Goal: Task Accomplishment & Management: Complete application form

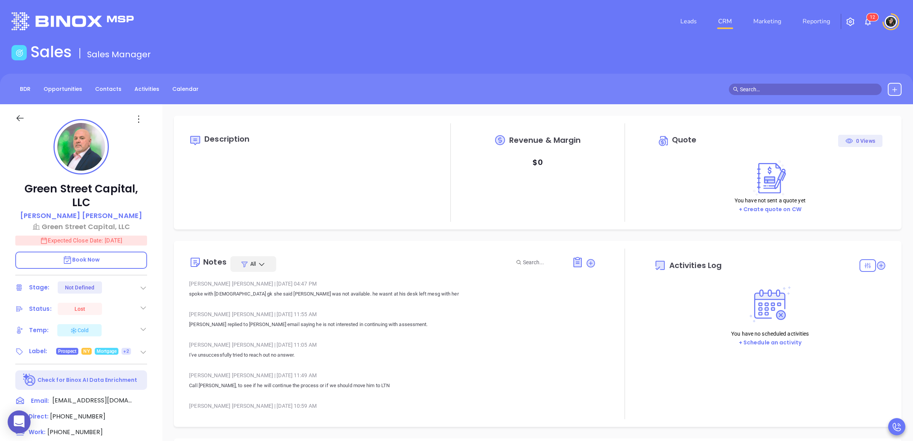
type input "10:00 am"
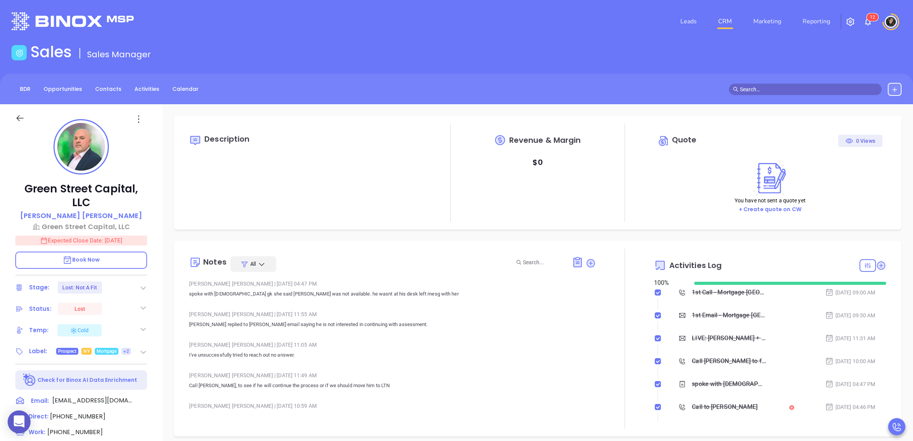
type input "[DATE]"
type input "[PERSON_NAME]"
type input "[DATE]"
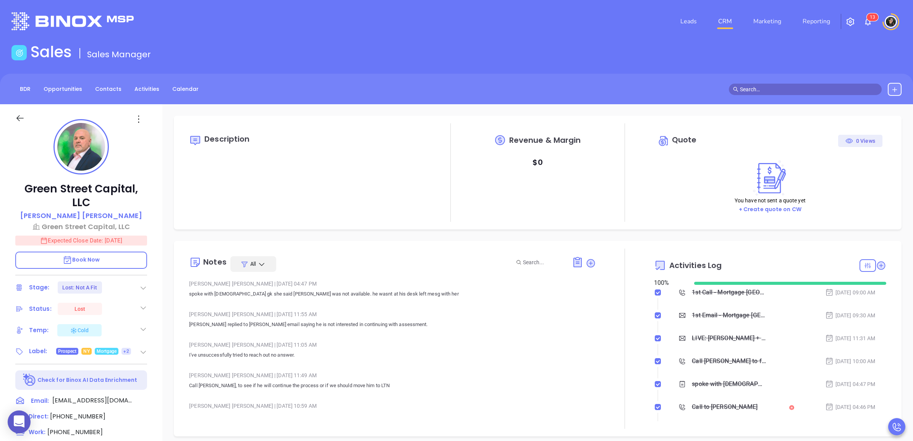
type input "[PERSON_NAME]"
click at [728, 20] on link "CRM" at bounding box center [725, 21] width 20 height 15
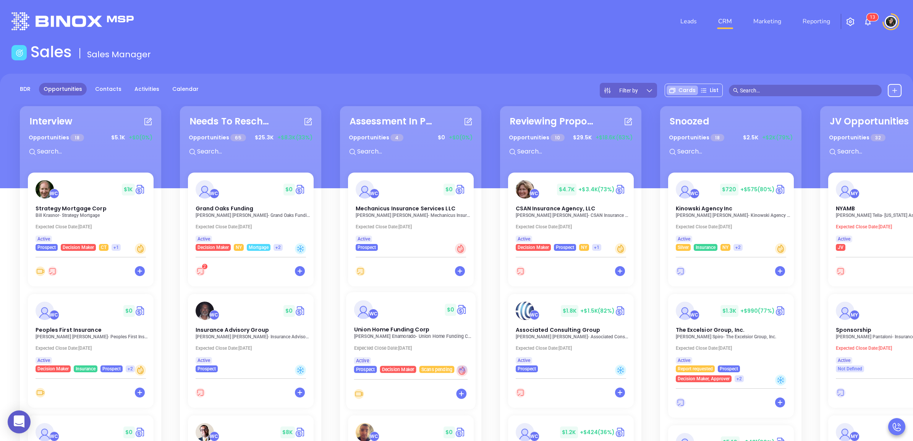
click at [402, 336] on p "Juan Enamorado - Union Home Funding Corp" at bounding box center [413, 336] width 118 height 5
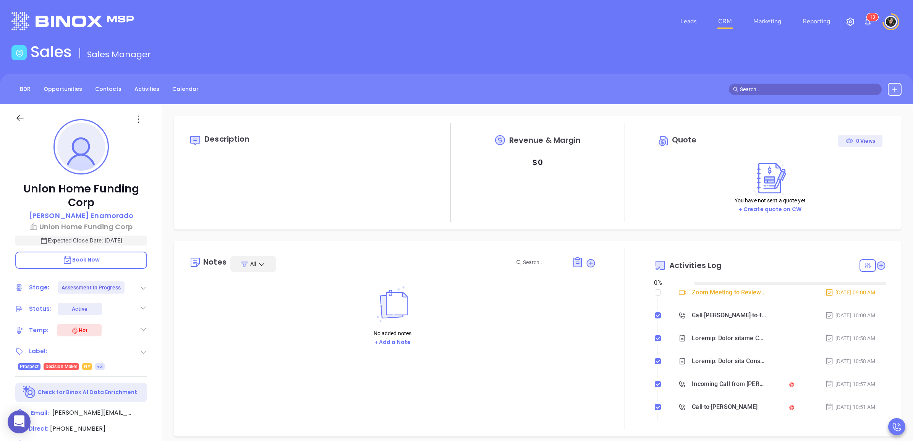
type input "[DATE]"
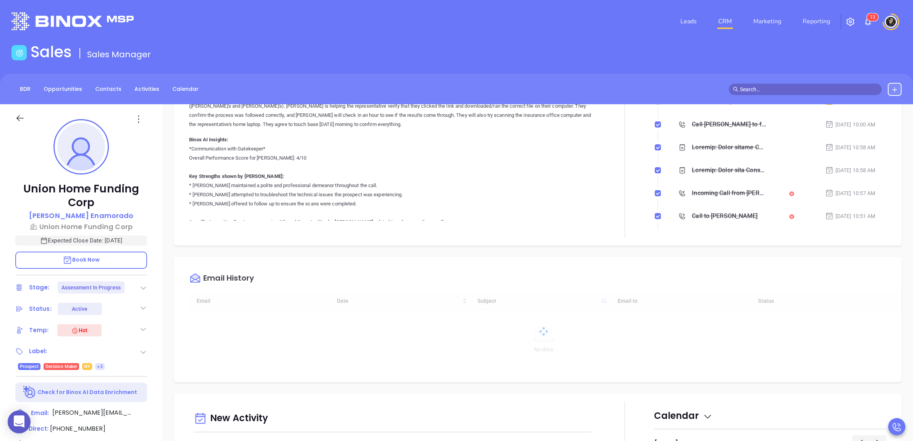
scroll to position [95, 0]
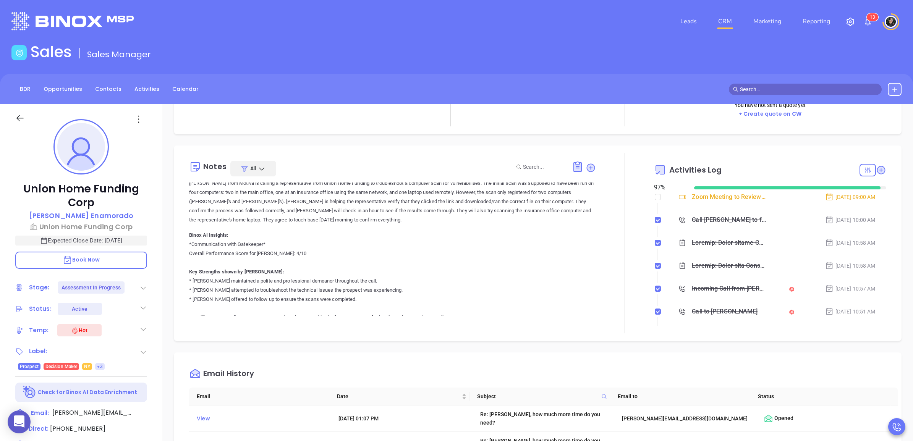
type input "[PERSON_NAME]"
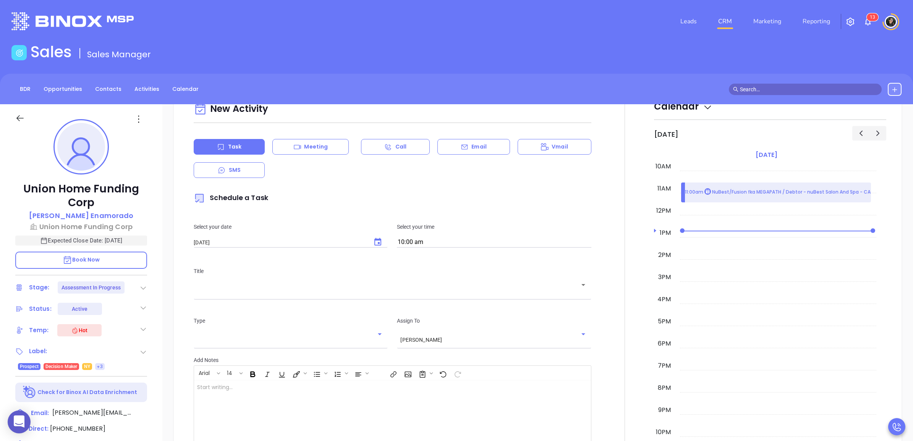
scroll to position [668, 0]
click at [333, 145] on div "Meeting" at bounding box center [310, 147] width 76 height 16
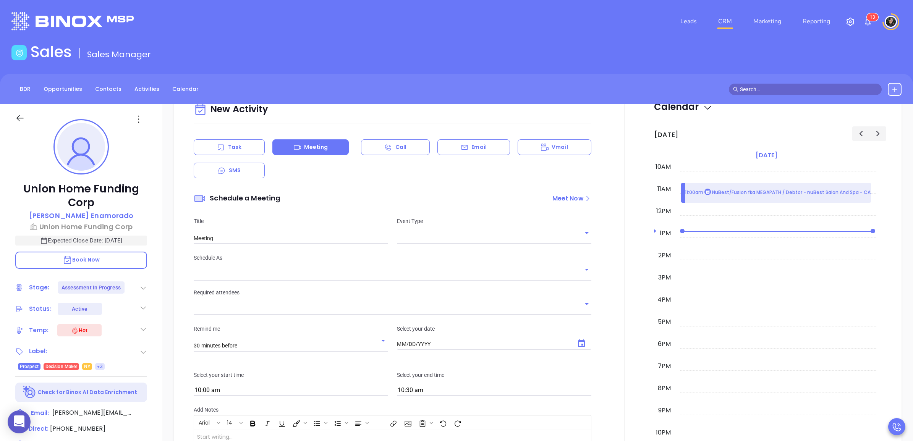
type input "[DATE]"
click at [476, 141] on div "Email" at bounding box center [473, 147] width 73 height 16
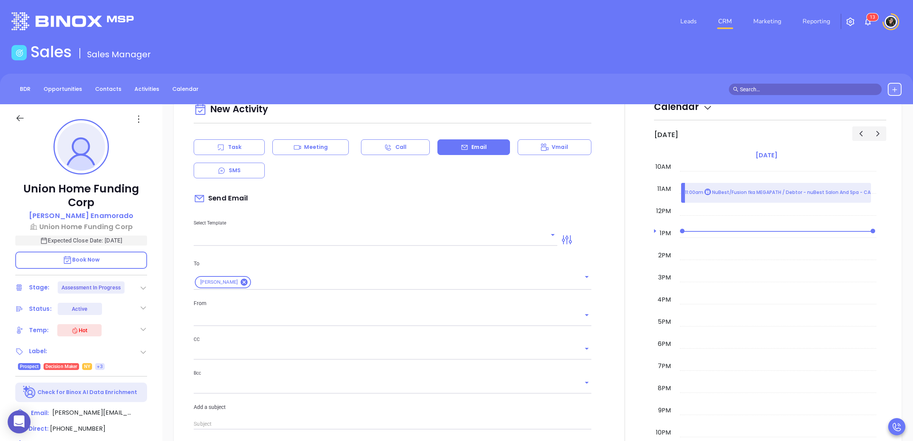
click at [365, 246] on div "New Activity Task Meeting Call Email Vmail SMS Send Email Select Template To Ju…" at bounding box center [392, 346] width 406 height 493
click at [369, 243] on input "text" at bounding box center [370, 240] width 352 height 11
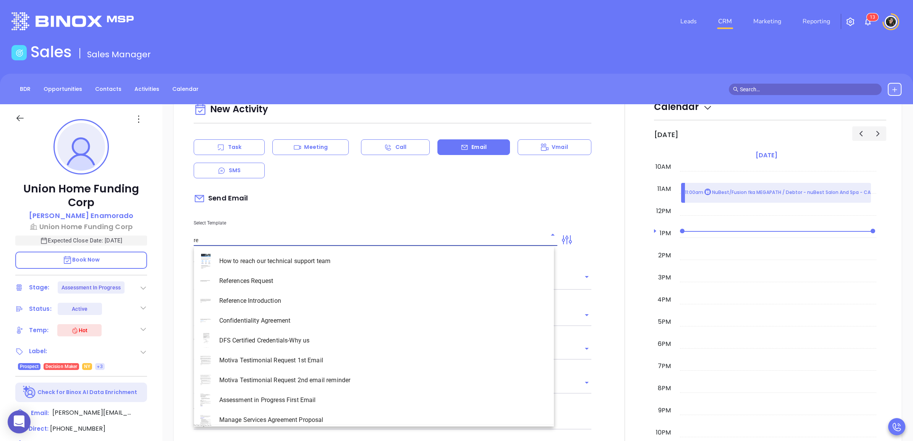
type input "rem"
type input "[PERSON_NAME]"
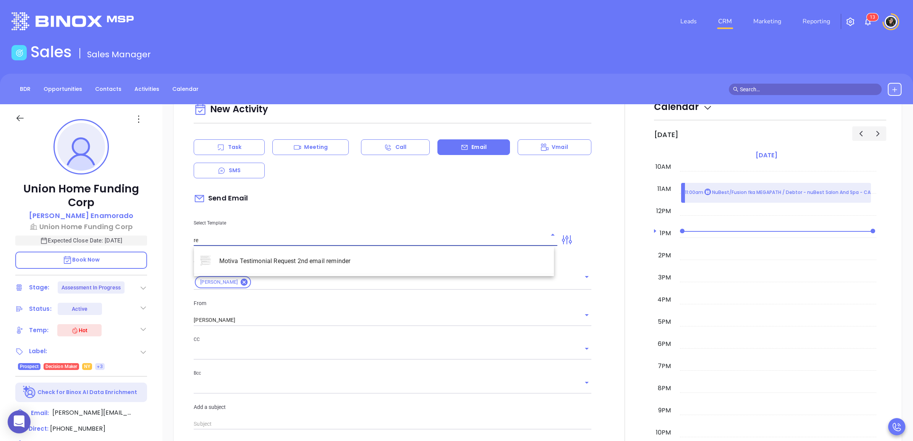
type input "r"
click at [315, 256] on li "Confirming our meeting" at bounding box center [374, 261] width 360 height 20
type input "Confirming our meeting"
type input "Juan"
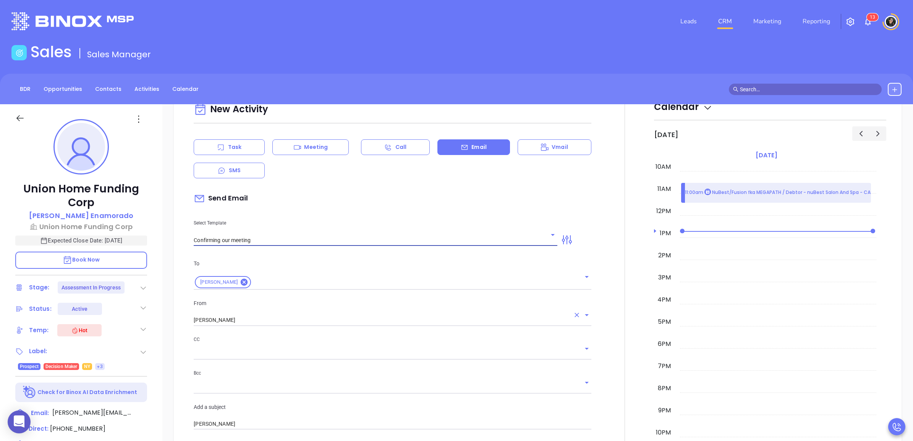
click at [265, 320] on input "[PERSON_NAME]" at bounding box center [382, 320] width 376 height 11
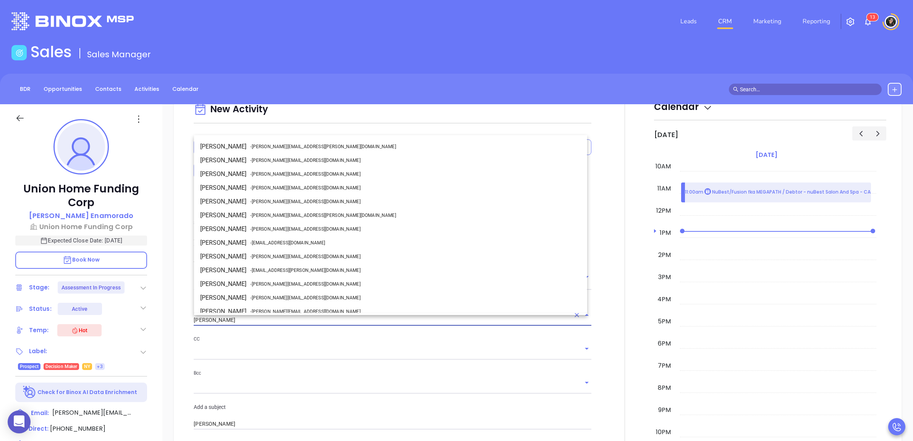
scroll to position [33, 0]
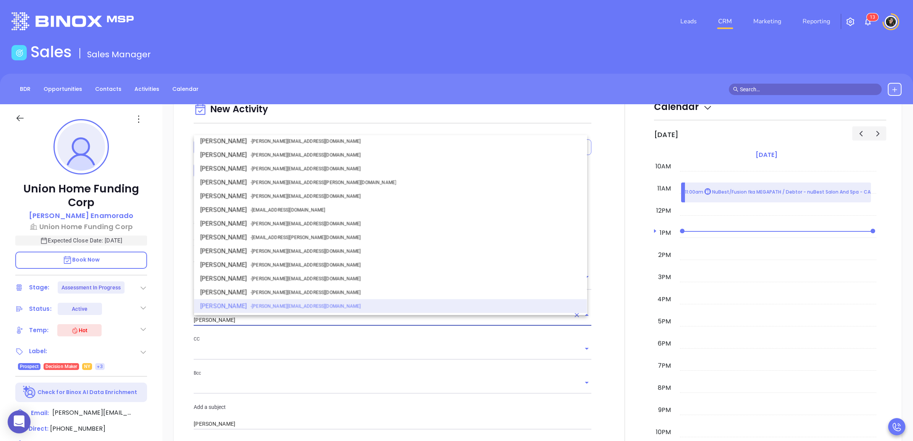
click at [254, 218] on li "Walter Contreras - walter@motiva.net" at bounding box center [390, 224] width 393 height 14
type input "Walter Contreras"
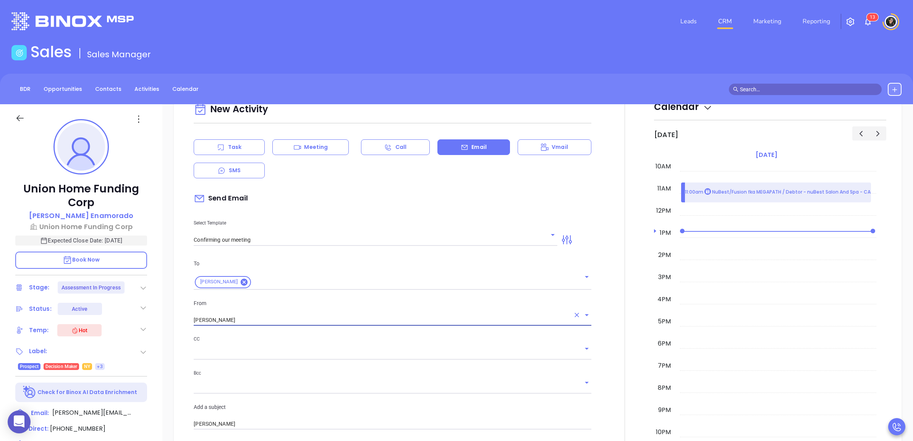
click at [279, 343] on p "CC" at bounding box center [392, 339] width 397 height 8
click at [279, 353] on input "text" at bounding box center [387, 353] width 386 height 11
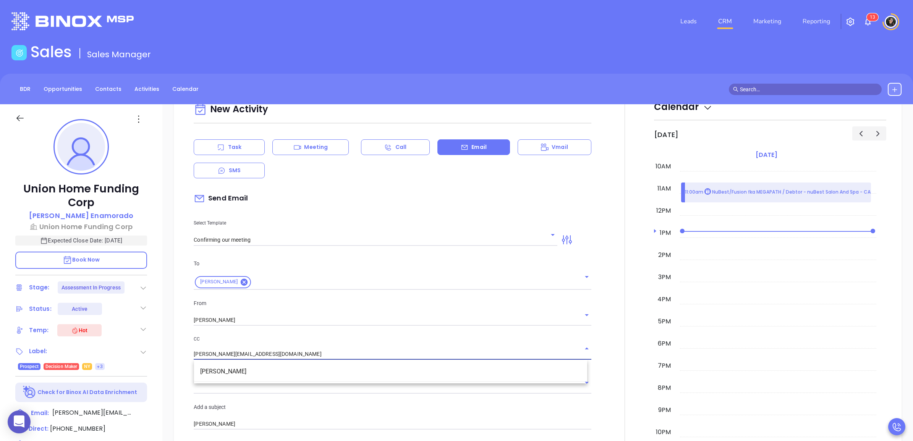
type input "wendy@motiva.net"
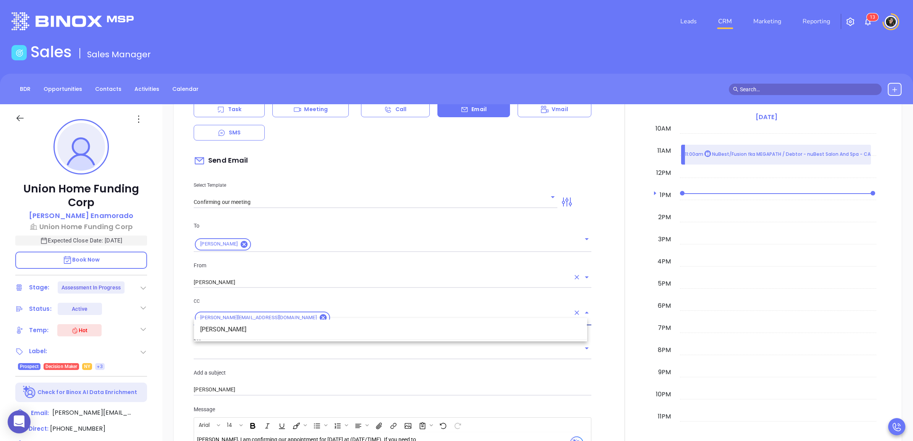
scroll to position [812, 0]
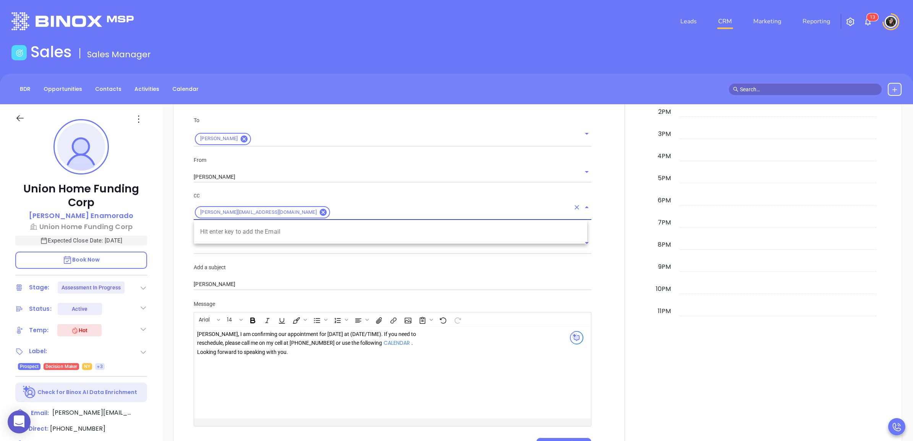
click at [304, 277] on div "Add a subject Juan" at bounding box center [392, 276] width 406 height 27
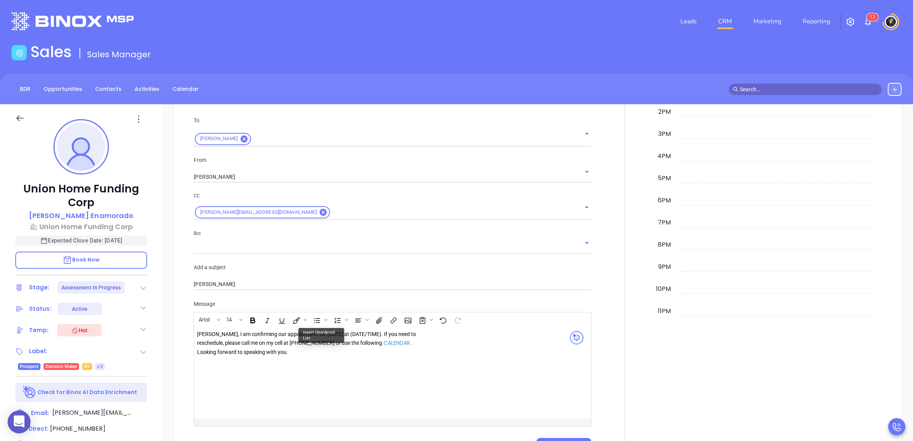
click at [347, 357] on div "Juan, I am confirming our appointment for tomorrow at (DATE/TIME). If you need …" at bounding box center [307, 343] width 220 height 27
drag, startPoint x: 403, startPoint y: 348, endPoint x: 363, endPoint y: 337, distance: 42.1
click at [363, 337] on div "Juan, I am confirming our appointment for tomorrow at (DATE/TIME). If you need …" at bounding box center [307, 343] width 220 height 27
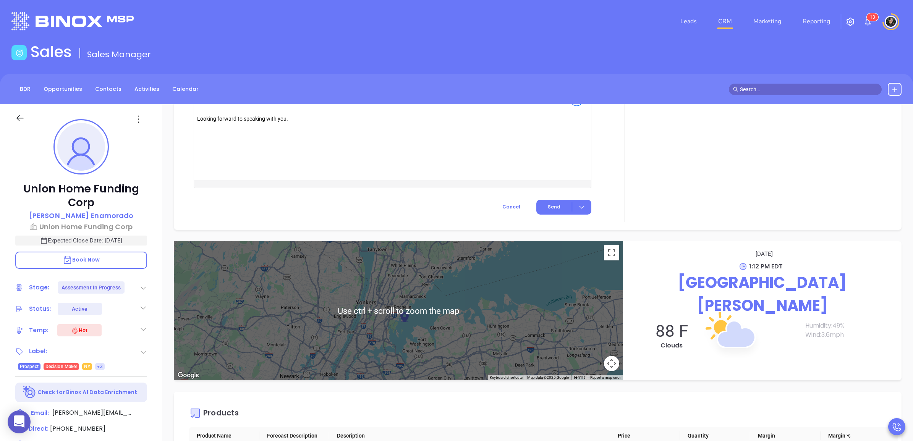
scroll to position [955, 0]
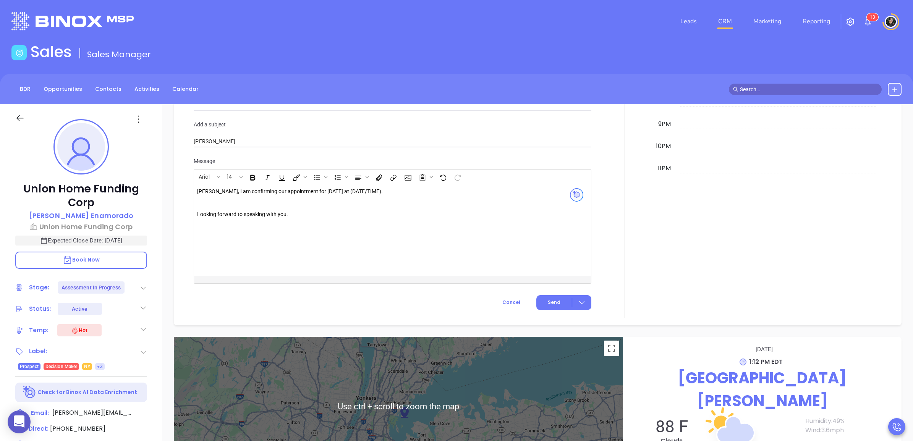
click at [356, 192] on div "Juan, I am confirming our appointment for tomorrow at (DATE/TIME)." at bounding box center [307, 191] width 220 height 9
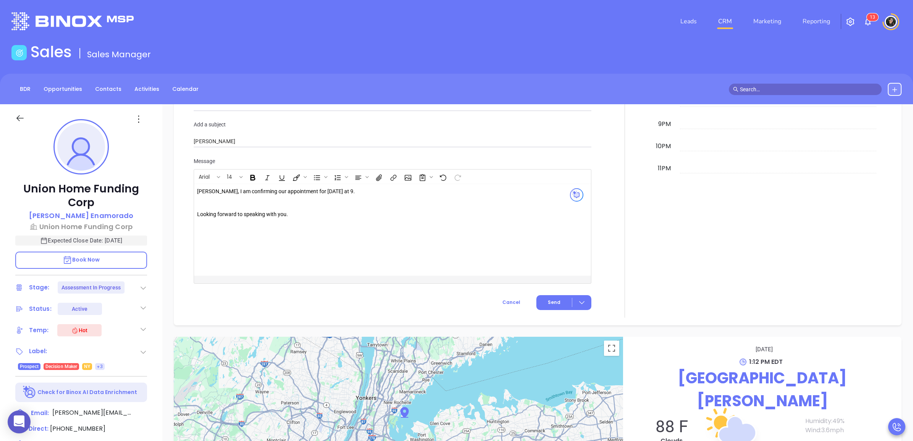
click at [233, 203] on p at bounding box center [307, 200] width 220 height 8
click at [365, 204] on div "Juan, I am confirming our appointment for tomorrow at (DATE/TIME). If you need …" at bounding box center [307, 200] width 220 height 27
drag, startPoint x: 403, startPoint y: 201, endPoint x: 324, endPoint y: 203, distance: 79.1
click at [324, 203] on div "Juan, I am confirming our appointment for tomorrow at (DATE/TIME). If you need …" at bounding box center [307, 200] width 220 height 27
click at [363, 192] on div "Juan, I am confirming our appointment for tomorrow at (DATE/TIME). If you need …" at bounding box center [307, 196] width 220 height 18
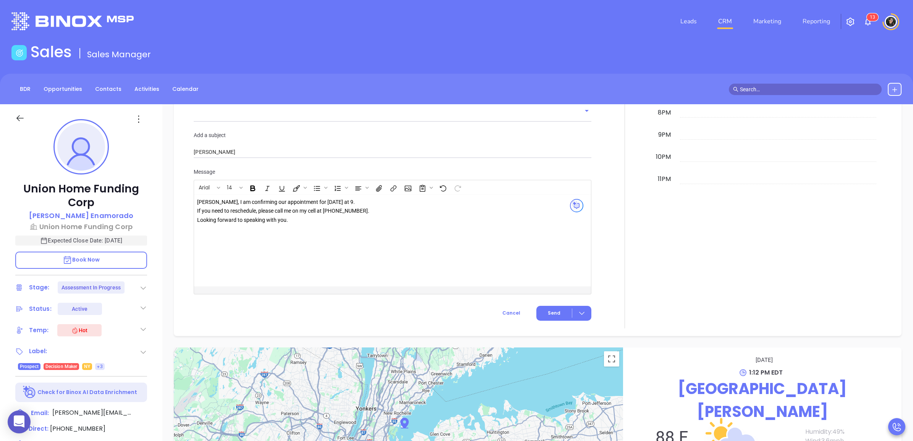
scroll to position [1003, 0]
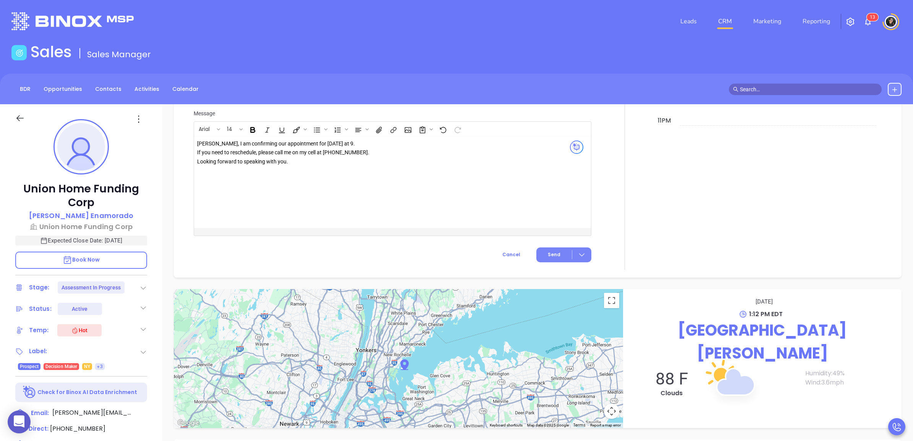
click at [540, 253] on button "Send" at bounding box center [563, 255] width 55 height 15
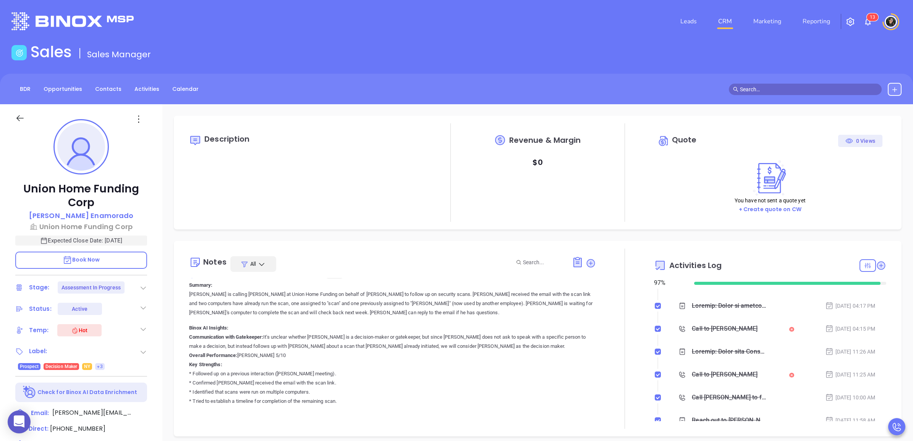
scroll to position [0, 0]
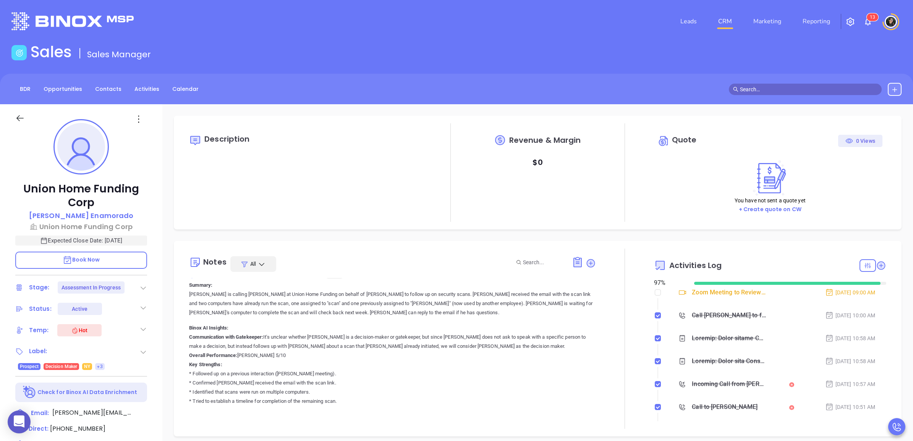
click at [728, 25] on link "CRM" at bounding box center [725, 21] width 20 height 15
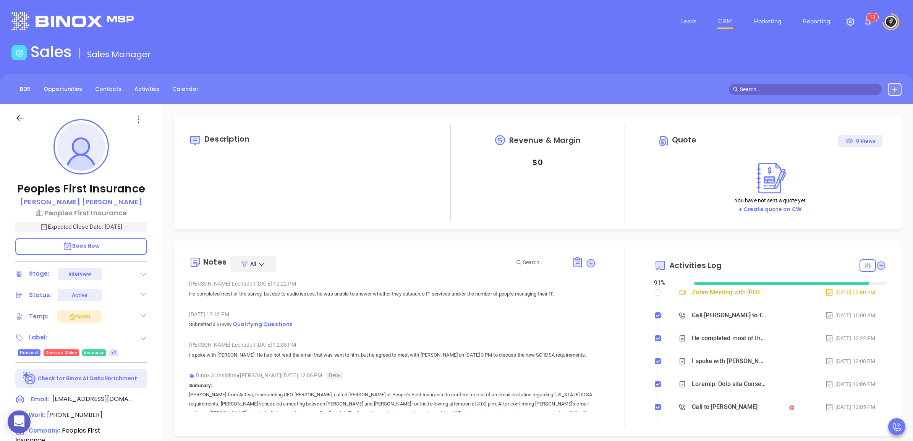
type input "[DATE]"
type input "[PERSON_NAME]"
click at [268, 323] on span "Qualifying Questions" at bounding box center [263, 324] width 60 height 8
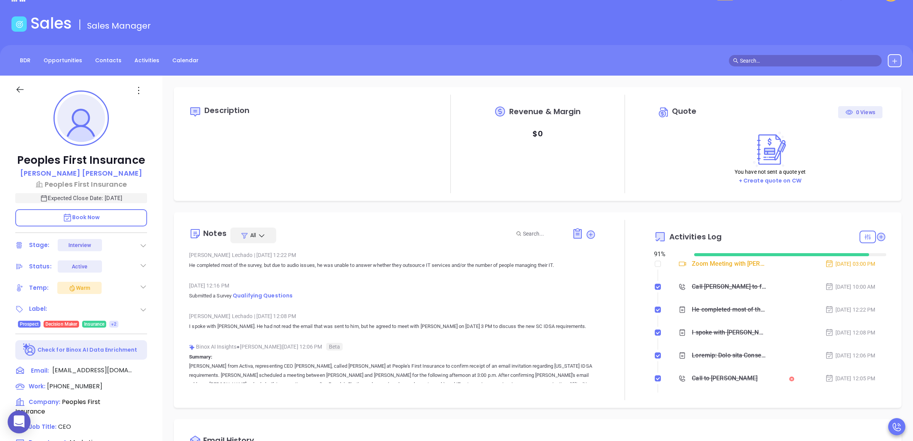
scroll to position [23, 0]
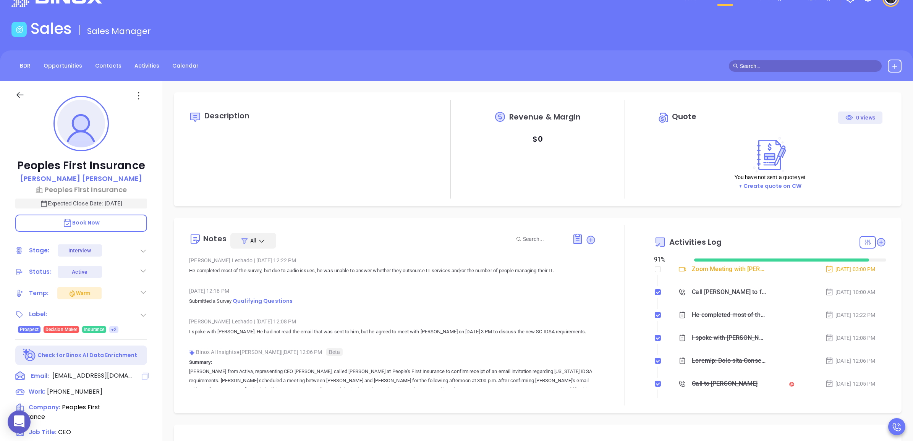
click at [144, 374] on icon at bounding box center [145, 376] width 7 height 7
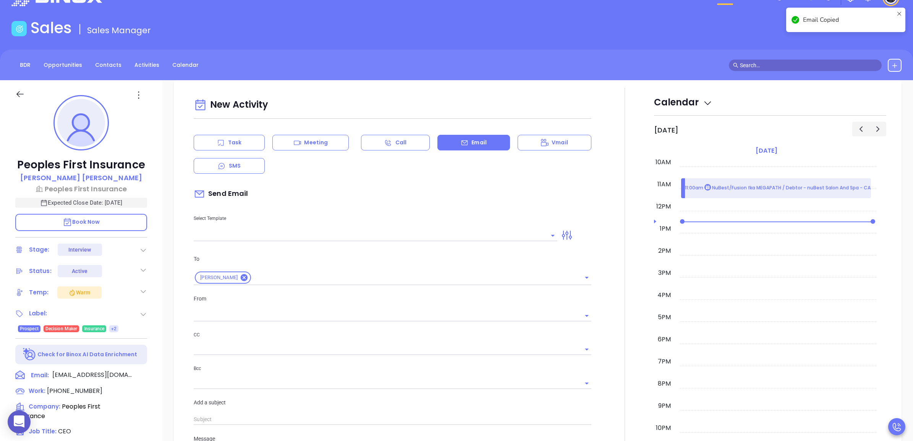
scroll to position [104, 0]
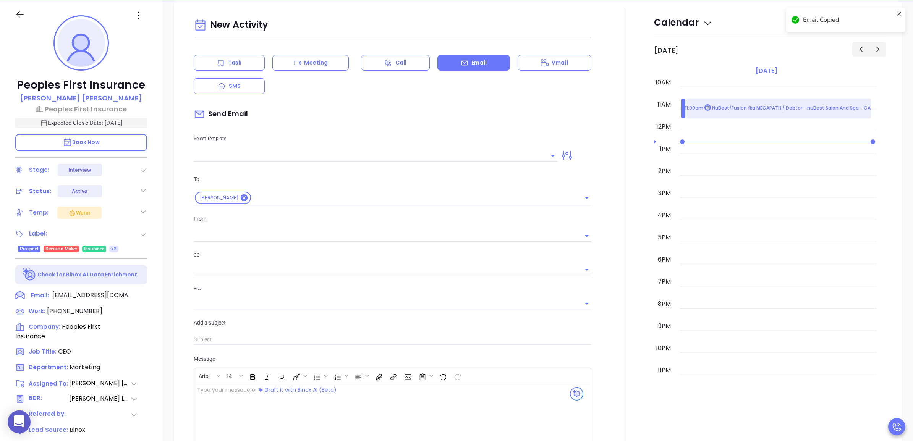
type input "[PERSON_NAME]"
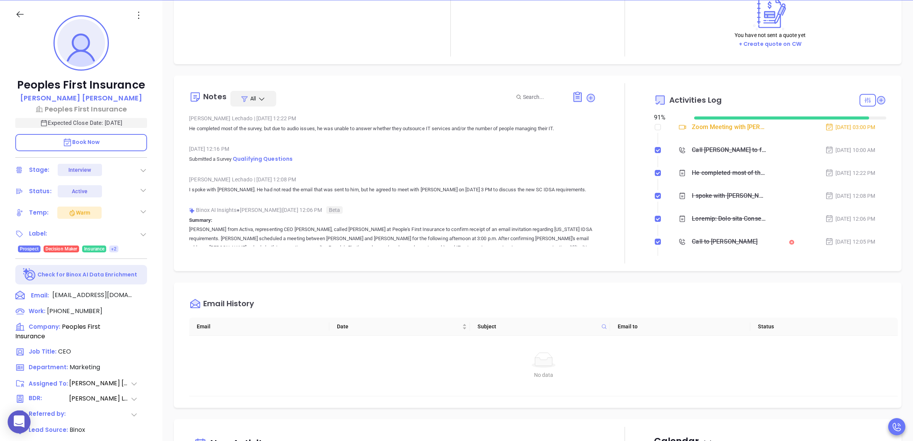
scroll to position [0, 0]
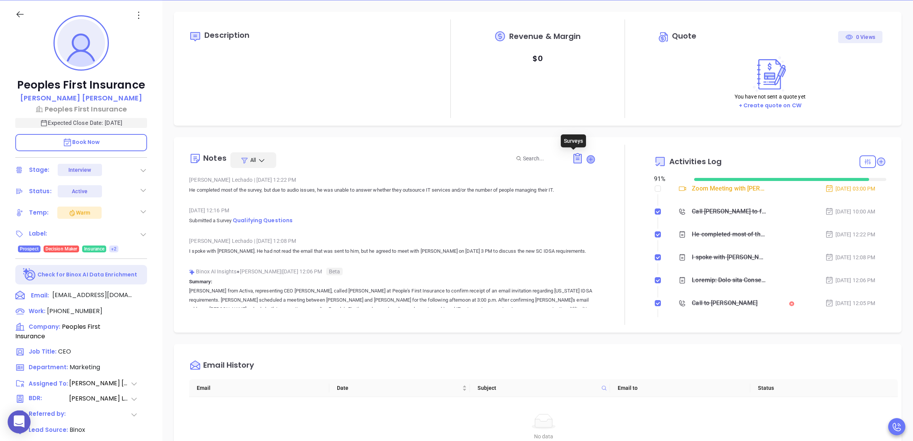
click at [587, 162] on icon at bounding box center [591, 159] width 8 height 8
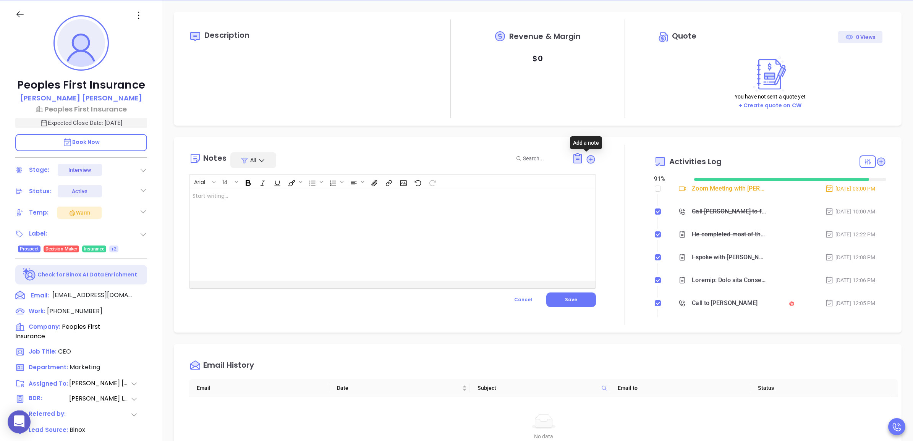
click at [547, 198] on div at bounding box center [377, 235] width 377 height 92
click at [587, 299] on button "Save" at bounding box center [571, 300] width 50 height 15
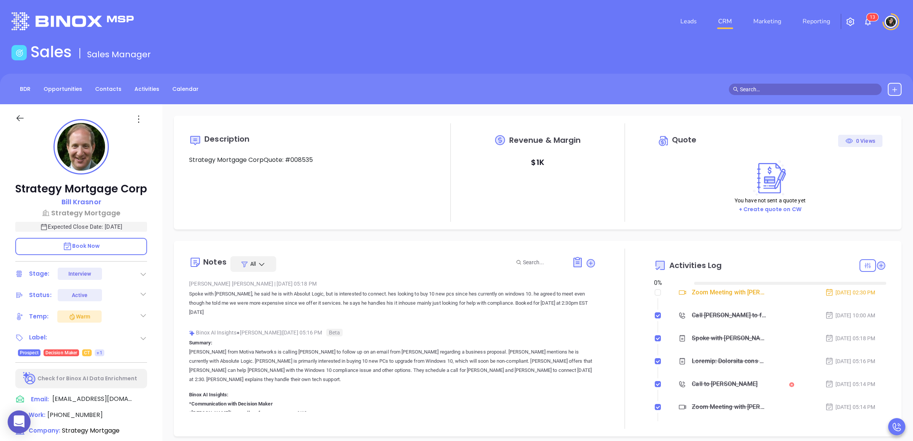
type input "[DATE]"
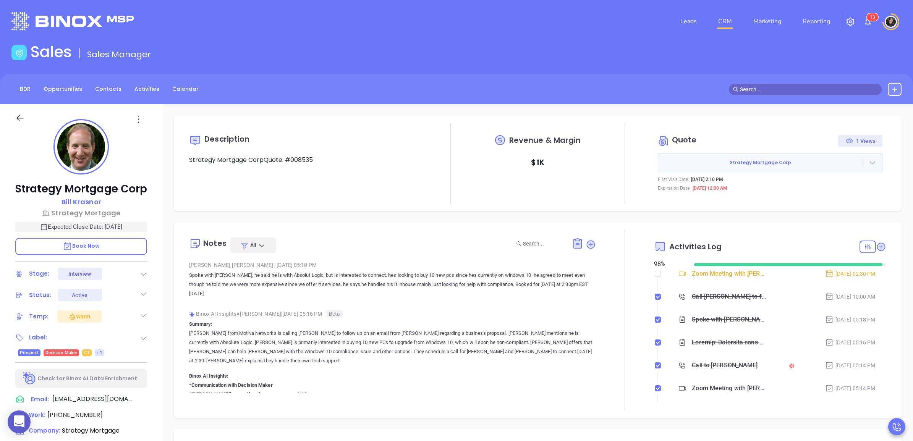
type input "[PERSON_NAME]"
copy p "he says he handles his it inhouse mainly just looking for help with compliance"
drag, startPoint x: 328, startPoint y: 285, endPoint x: 501, endPoint y: 280, distance: 172.3
click at [501, 280] on p "Spoke with Bill, he said he is with Absolut Logic, but is interested to connect…" at bounding box center [392, 285] width 406 height 28
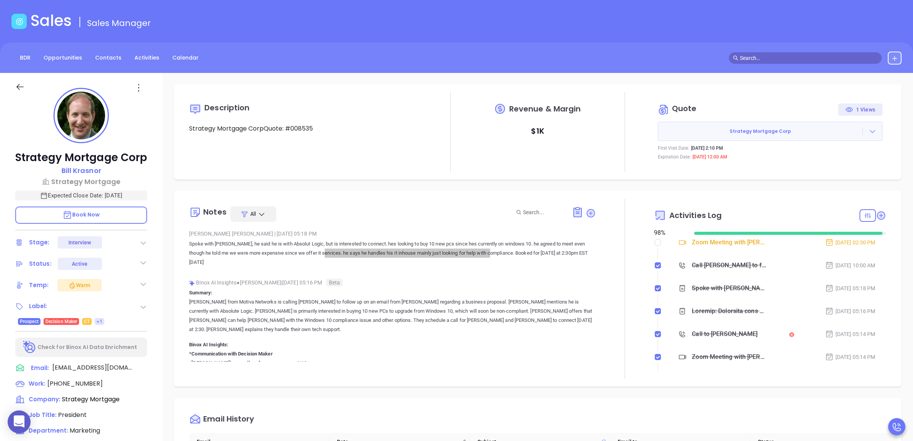
scroll to position [48, 0]
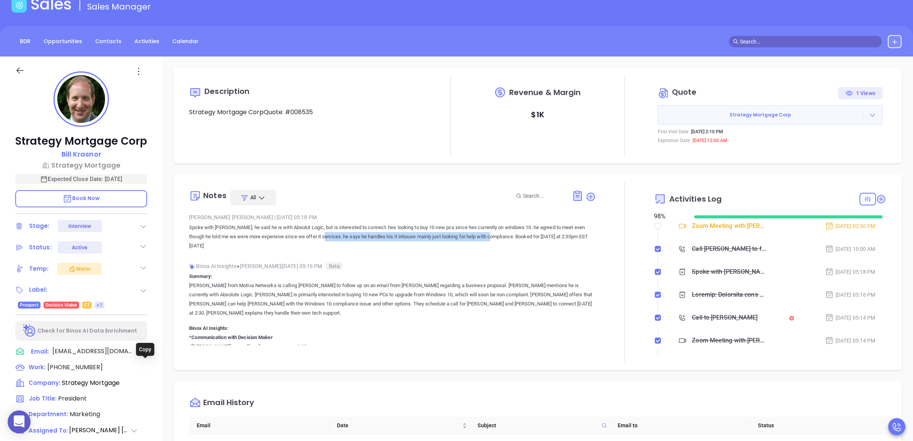
drag, startPoint x: 142, startPoint y: 367, endPoint x: 705, endPoint y: 22, distance: 660.6
click at [142, 356] on icon at bounding box center [145, 352] width 8 height 8
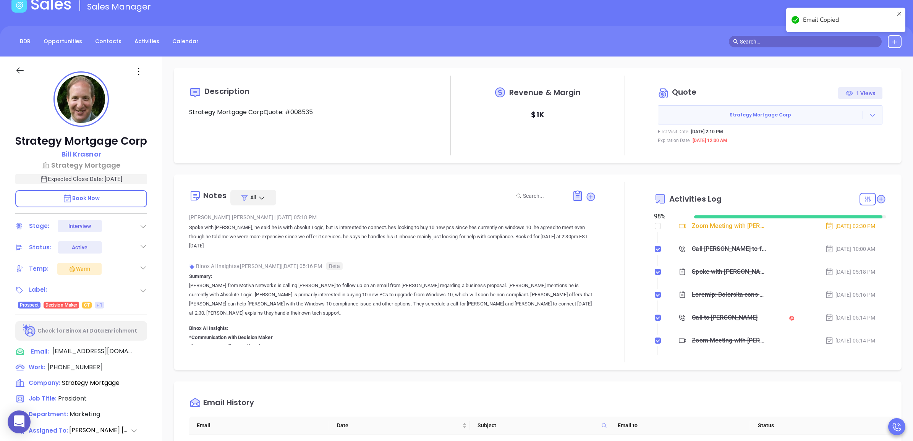
scroll to position [104, 0]
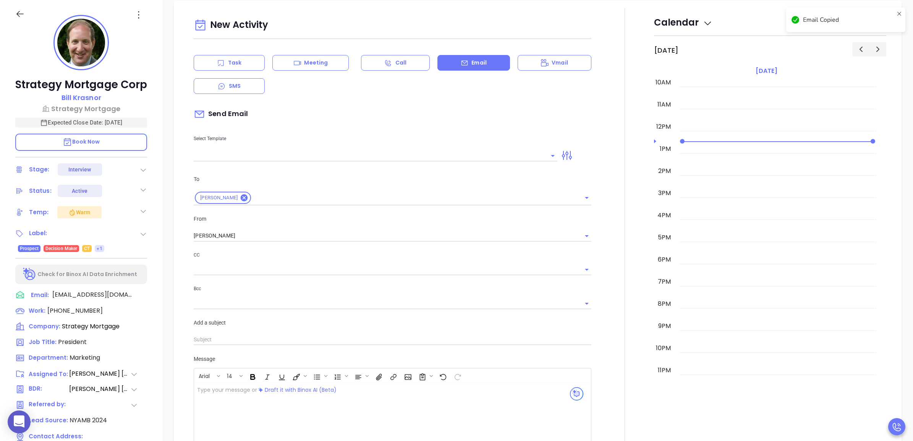
type input "[PERSON_NAME]"
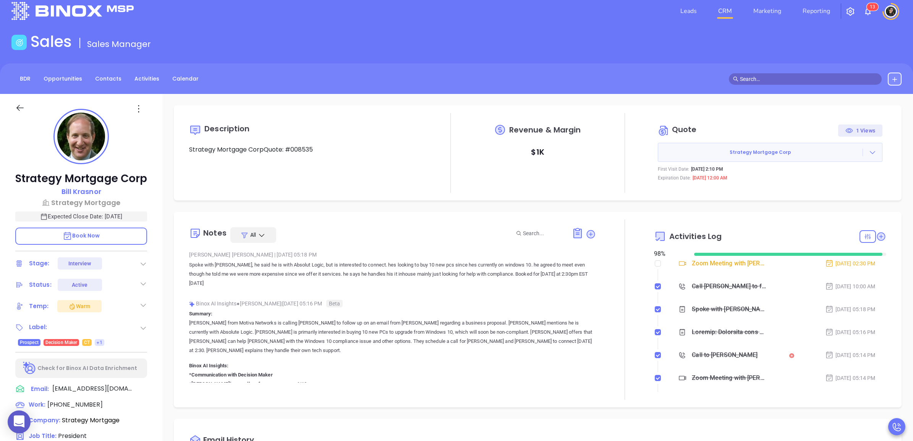
scroll to position [0, 0]
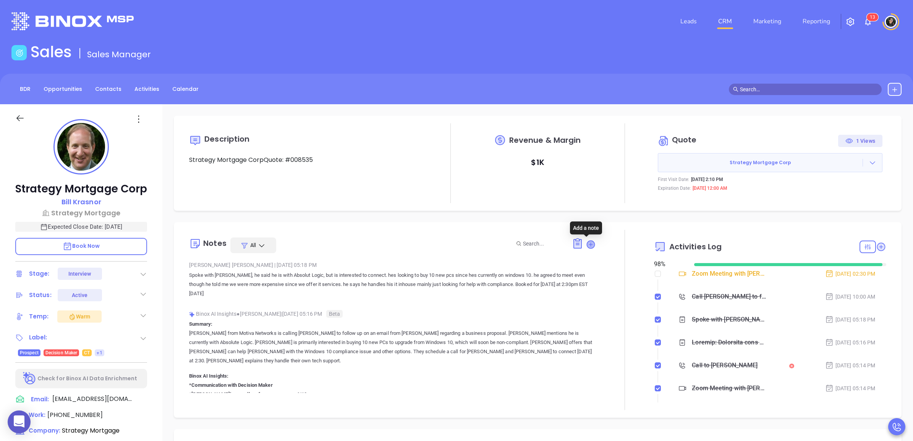
click at [587, 242] on icon at bounding box center [591, 245] width 8 height 8
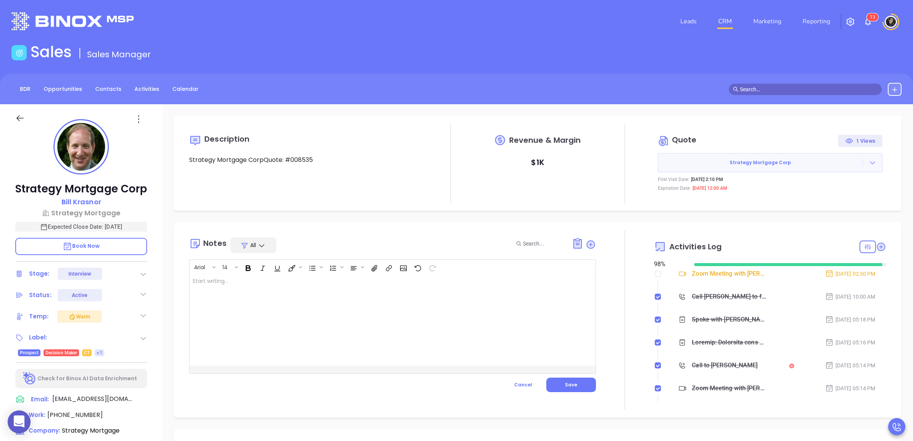
drag, startPoint x: 398, startPoint y: 301, endPoint x: 394, endPoint y: 291, distance: 10.9
click at [394, 291] on div at bounding box center [377, 320] width 377 height 92
click at [564, 388] on button "Save" at bounding box center [571, 385] width 50 height 15
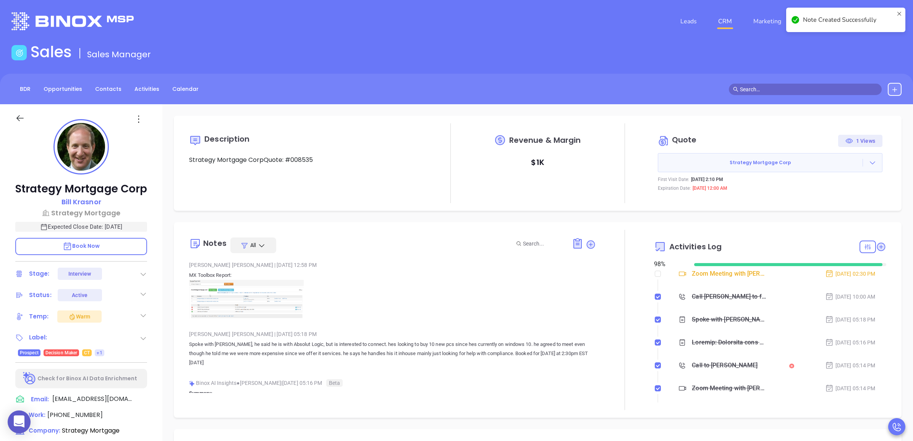
checkbox input "true"
checkbox input "false"
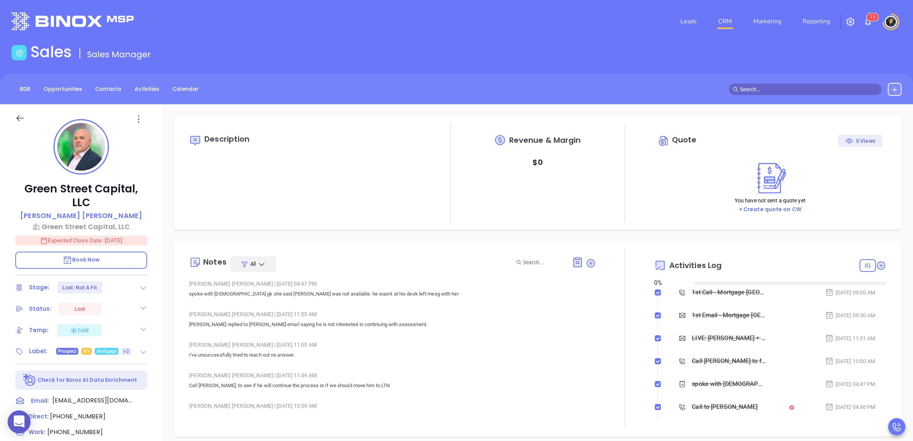
type input "[DATE]"
type input "[PERSON_NAME]"
